Goal: Transaction & Acquisition: Book appointment/travel/reservation

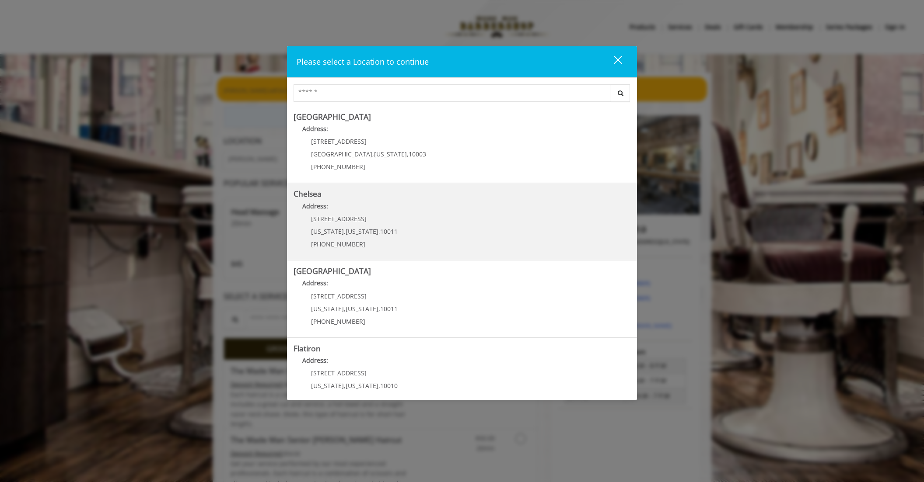
click at [380, 228] on span "10011" at bounding box center [388, 231] width 17 height 8
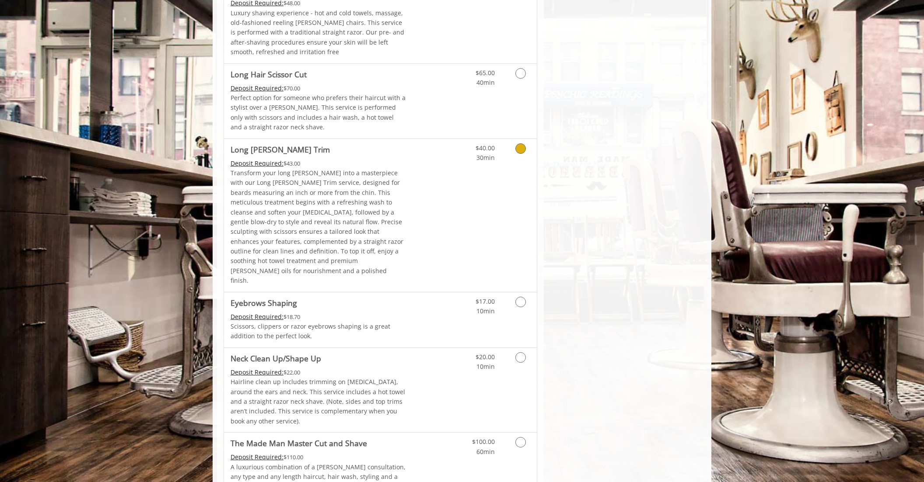
scroll to position [1276, 0]
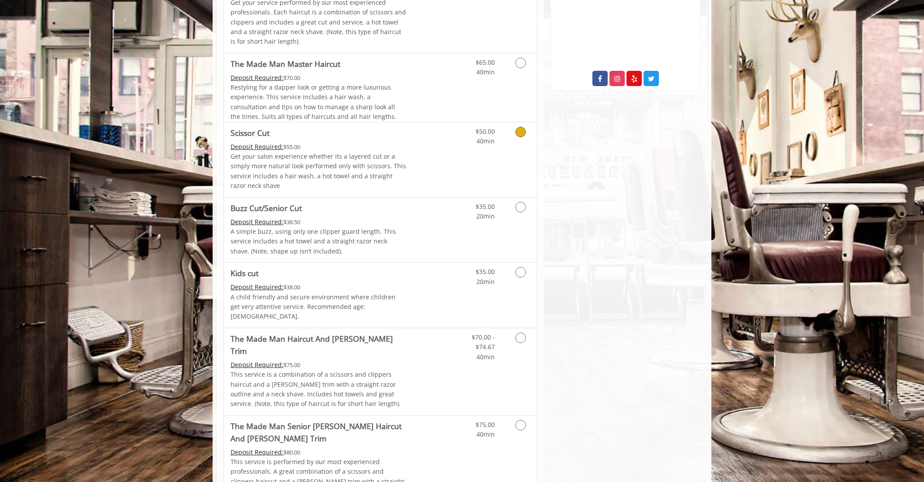
click at [366, 167] on p "Get your salon experience whether its a layered cut or a simply more natural lo…" at bounding box center [318, 171] width 176 height 39
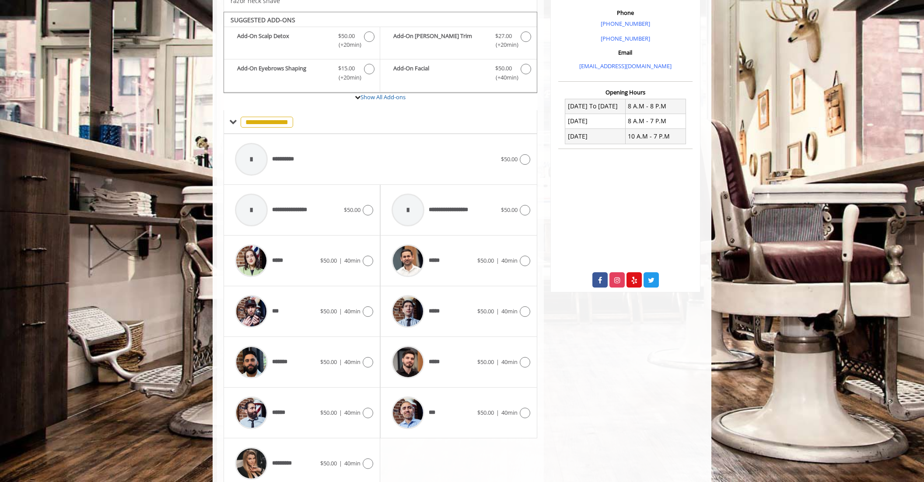
scroll to position [272, 0]
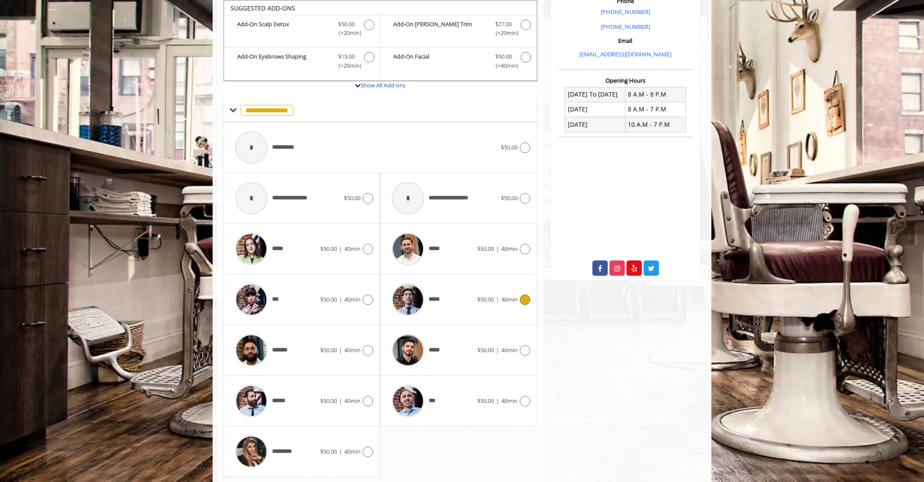
click at [439, 295] on span "*****" at bounding box center [415, 300] width 57 height 42
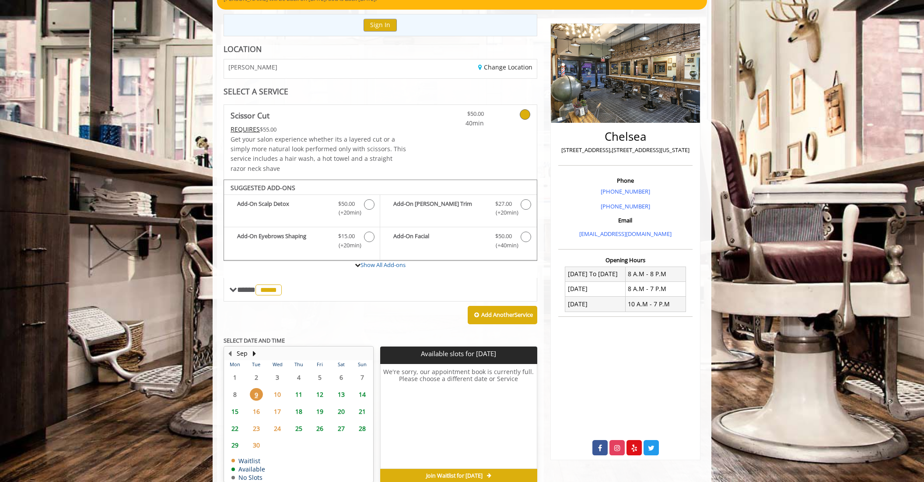
scroll to position [136, 0]
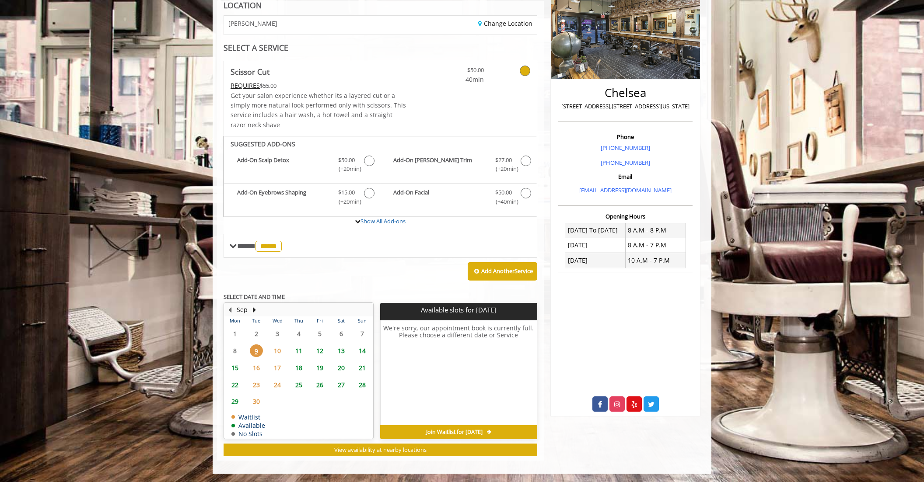
click at [278, 350] on span "10" at bounding box center [277, 351] width 13 height 13
click at [295, 351] on span "11" at bounding box center [298, 351] width 13 height 13
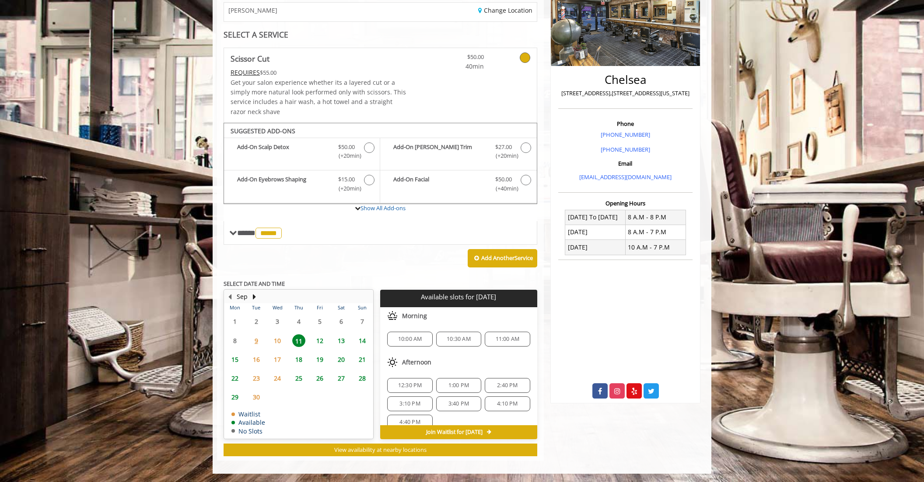
click at [495, 340] on span "11:00 AM" at bounding box center [506, 339] width 37 height 7
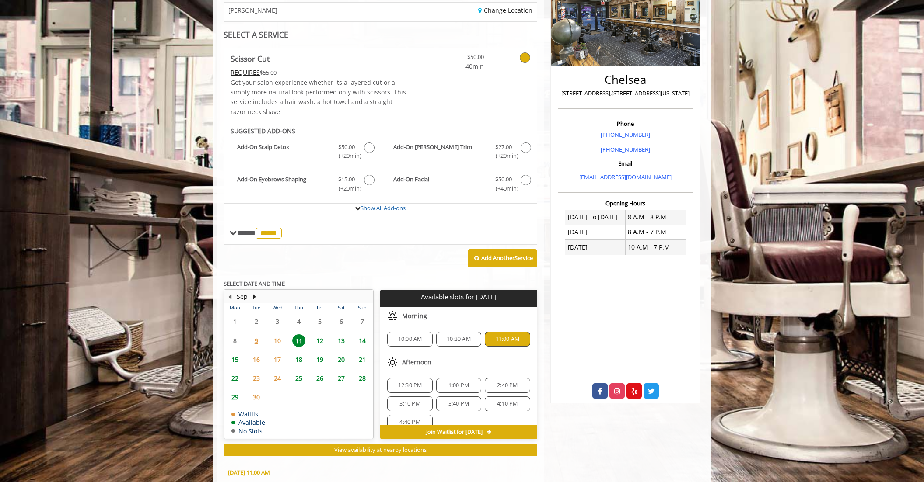
scroll to position [307, 0]
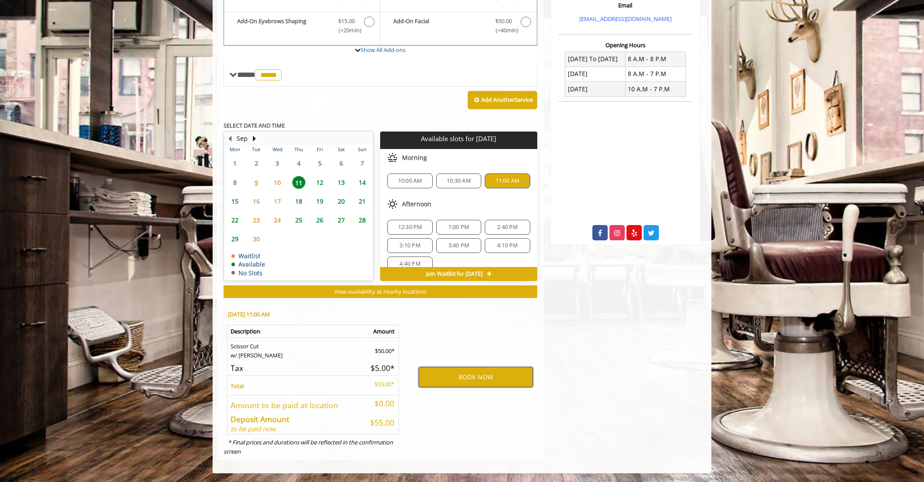
click at [446, 373] on button "BOOK NOW" at bounding box center [475, 377] width 114 height 20
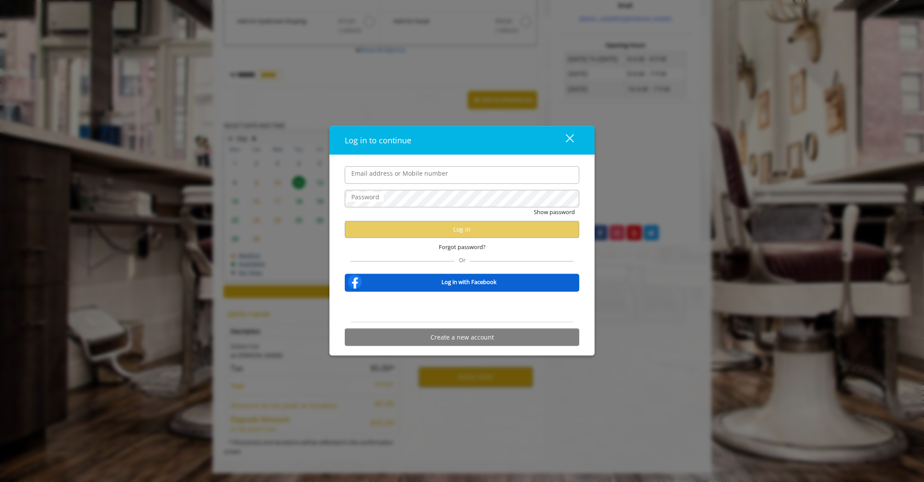
click at [571, 136] on div "close" at bounding box center [563, 140] width 17 height 13
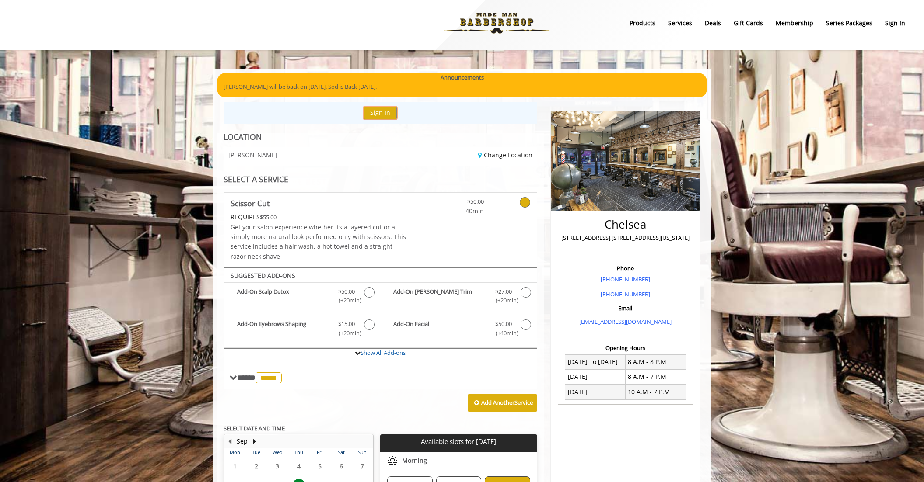
scroll to position [4, 0]
